Goal: Check status: Check status

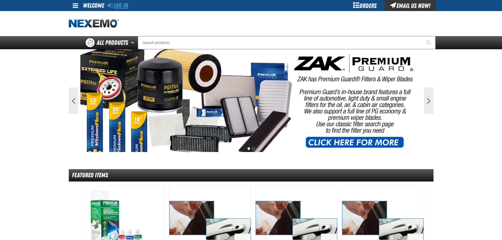
click at [119, 6] on link "Log In" at bounding box center [117, 5] width 21 height 7
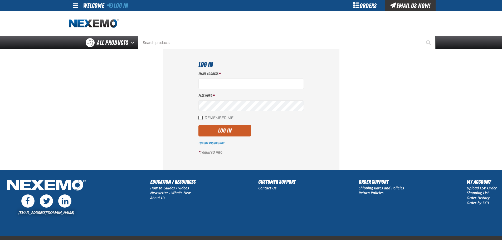
type input "mlugari@crowntoyotascion.com"
click at [200, 118] on input "Remember Me" at bounding box center [201, 118] width 4 height 4
checkbox input "true"
click at [225, 123] on div "Email Address * mlugari@crowntoyotascion.com Password * Remember Me Log In Forg…" at bounding box center [251, 115] width 105 height 88
click at [223, 130] on button "Log In" at bounding box center [225, 131] width 53 height 12
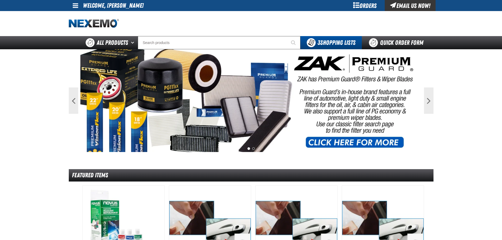
click at [75, 4] on span at bounding box center [76, 5] width 6 height 6
click at [81, 14] on link "My Account My Account" at bounding box center [82, 15] width 23 height 5
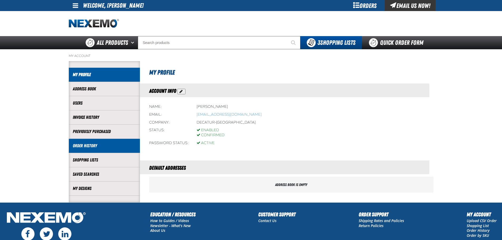
click at [90, 147] on link "Order History" at bounding box center [104, 146] width 63 height 6
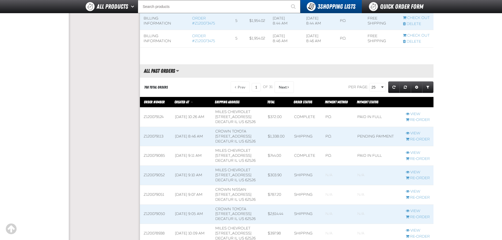
scroll to position [237, 0]
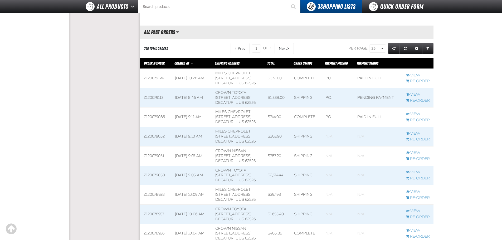
click at [415, 96] on link "View" at bounding box center [418, 94] width 24 height 5
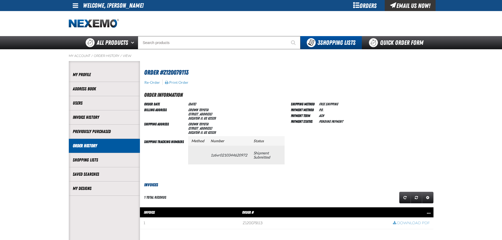
scroll to position [0, 0]
drag, startPoint x: 211, startPoint y: 156, endPoint x: 248, endPoint y: 157, distance: 36.4
click at [248, 157] on td "1z6vr0210344620972" at bounding box center [229, 155] width 43 height 18
copy td "1z6vr0210344620972"
